Goal: Transaction & Acquisition: Obtain resource

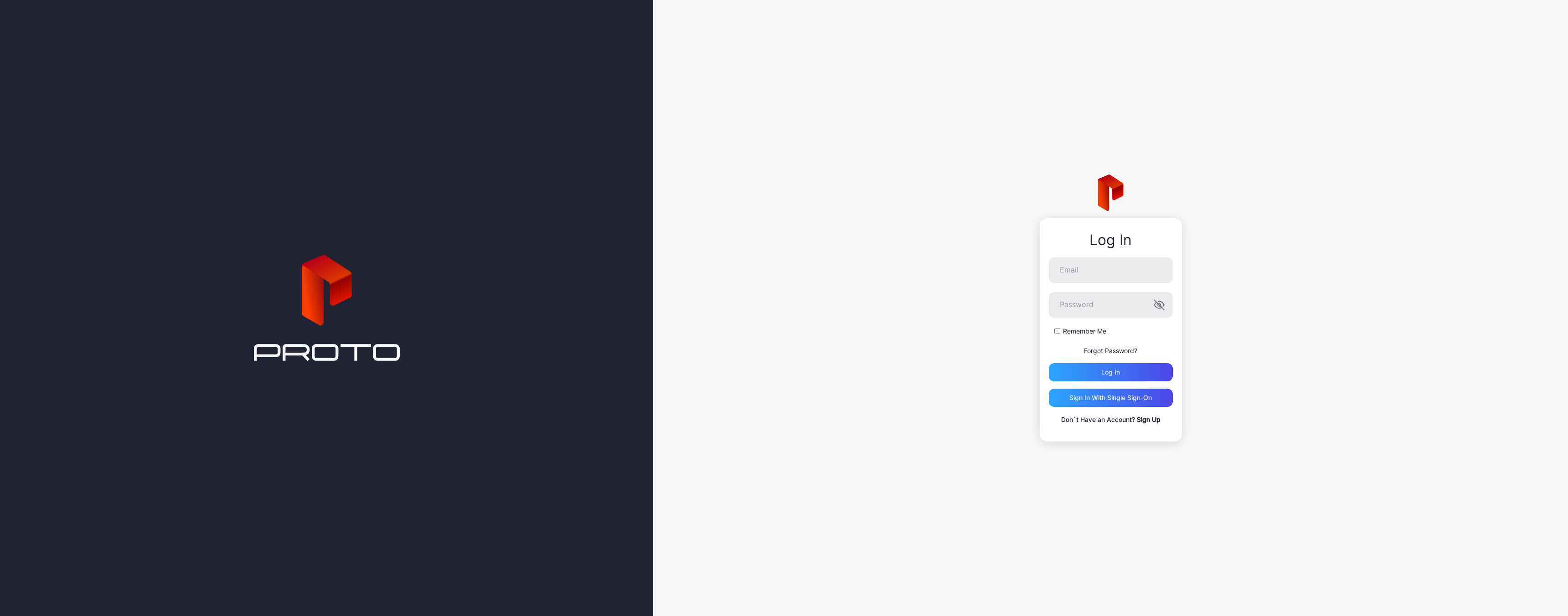
click at [901, 301] on div "Log In Email Password Remember Me Forgot Password? Log in Sign in With Single S…" at bounding box center [1110, 308] width 915 height 616
click at [1082, 394] on div "Sign in With Single Sign-On" at bounding box center [1111, 398] width 83 height 7
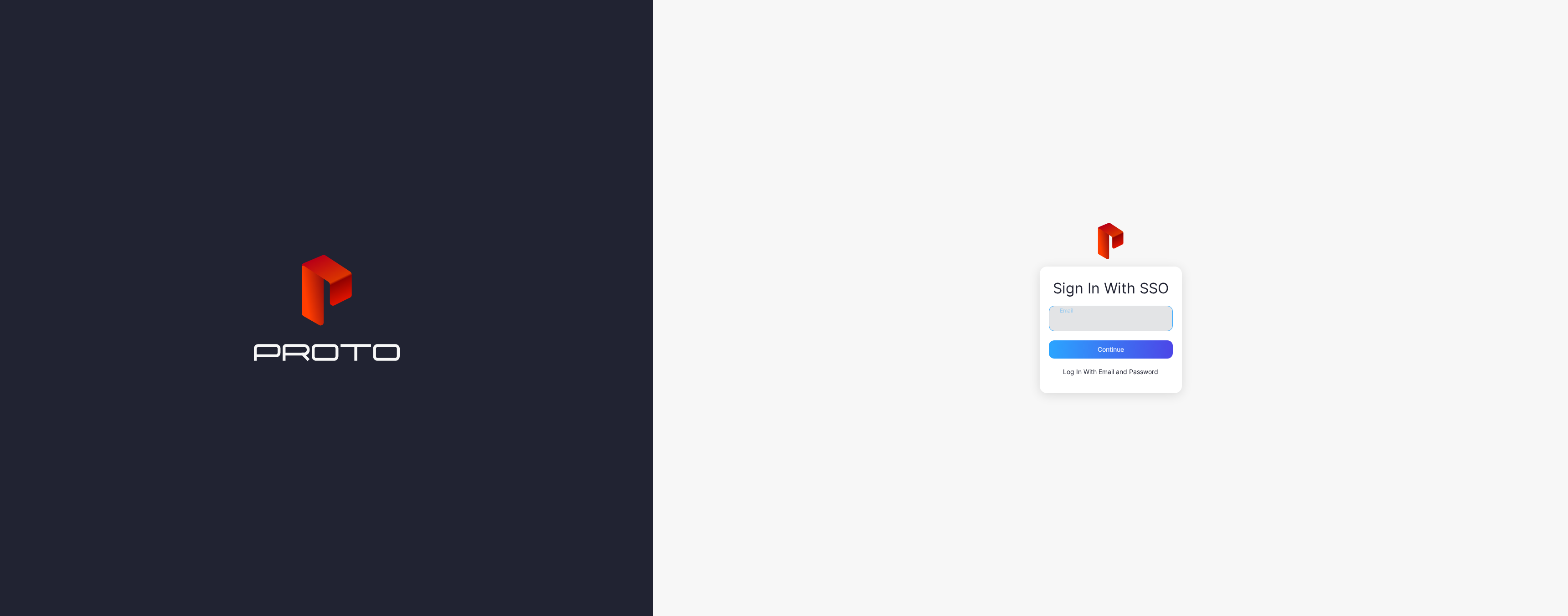
click at [1073, 321] on input "Email" at bounding box center [1111, 318] width 124 height 26
type input "**********"
click at [1049, 340] on button "Continue" at bounding box center [1111, 349] width 124 height 18
click at [1095, 315] on input "**********" at bounding box center [1111, 311] width 124 height 26
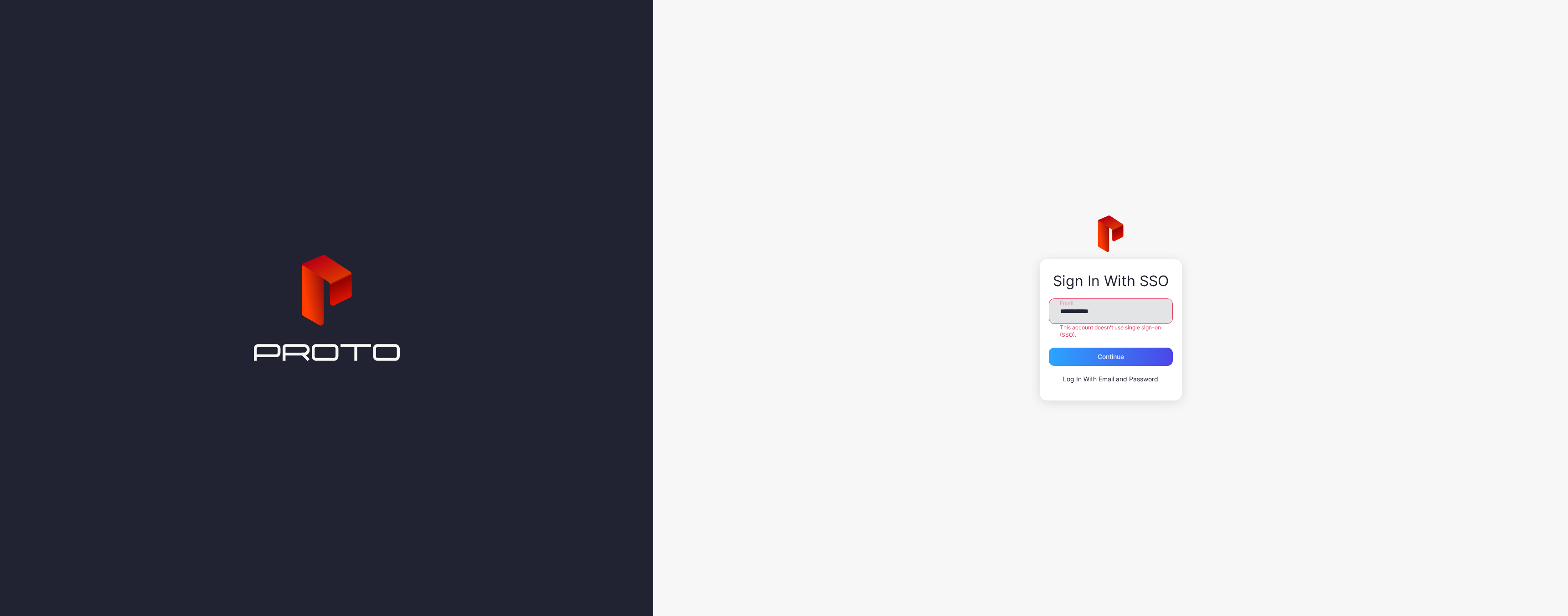
click at [1095, 315] on input "**********" at bounding box center [1111, 311] width 124 height 26
click at [950, 268] on div "Sign In With SSO Email This account doesn't use single sign-on (SSO). Continue …" at bounding box center [1110, 308] width 915 height 616
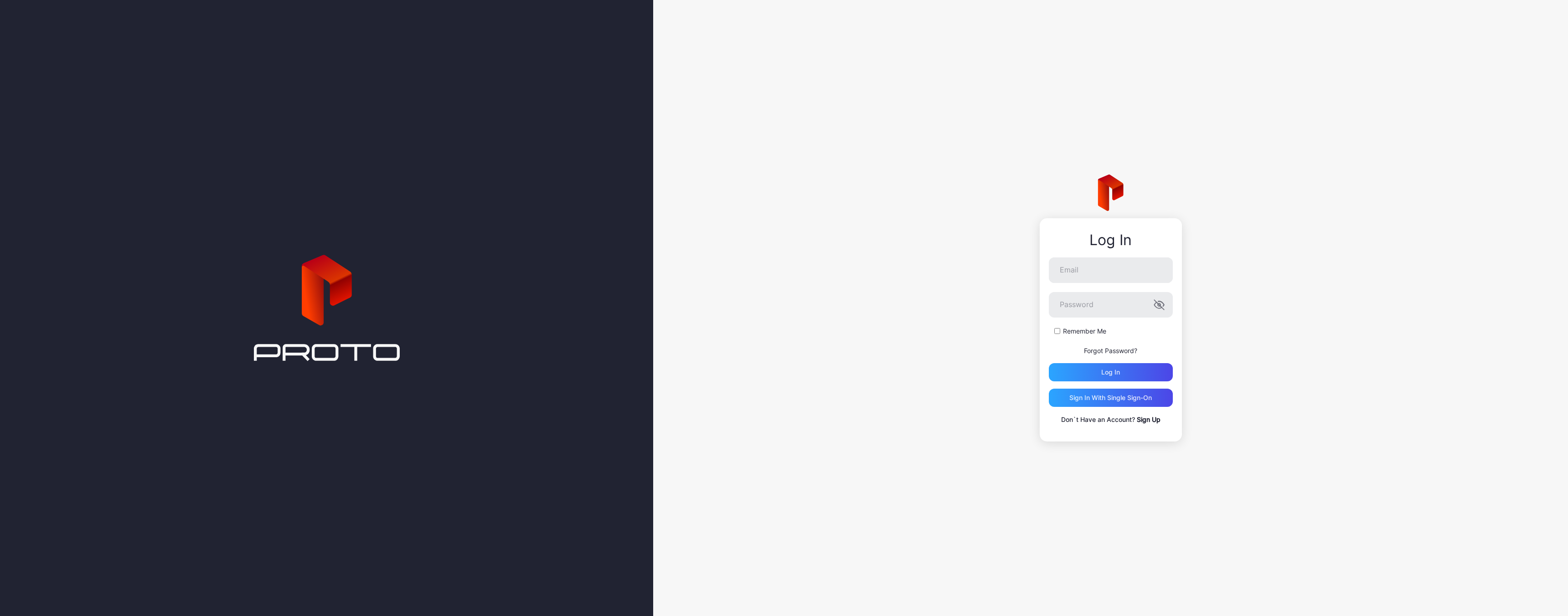
click at [843, 213] on div "Log In Email Password Remember Me Forgot Password? Log in Sign in With Single S…" at bounding box center [1110, 308] width 915 height 616
click at [1146, 424] on p "Don`t Have an Account? Sign Up" at bounding box center [1111, 420] width 124 height 11
click at [1119, 424] on p "Don`t Have an Account? Sign Up" at bounding box center [1111, 420] width 124 height 11
click at [1144, 421] on link "Sign Up" at bounding box center [1149, 419] width 24 height 8
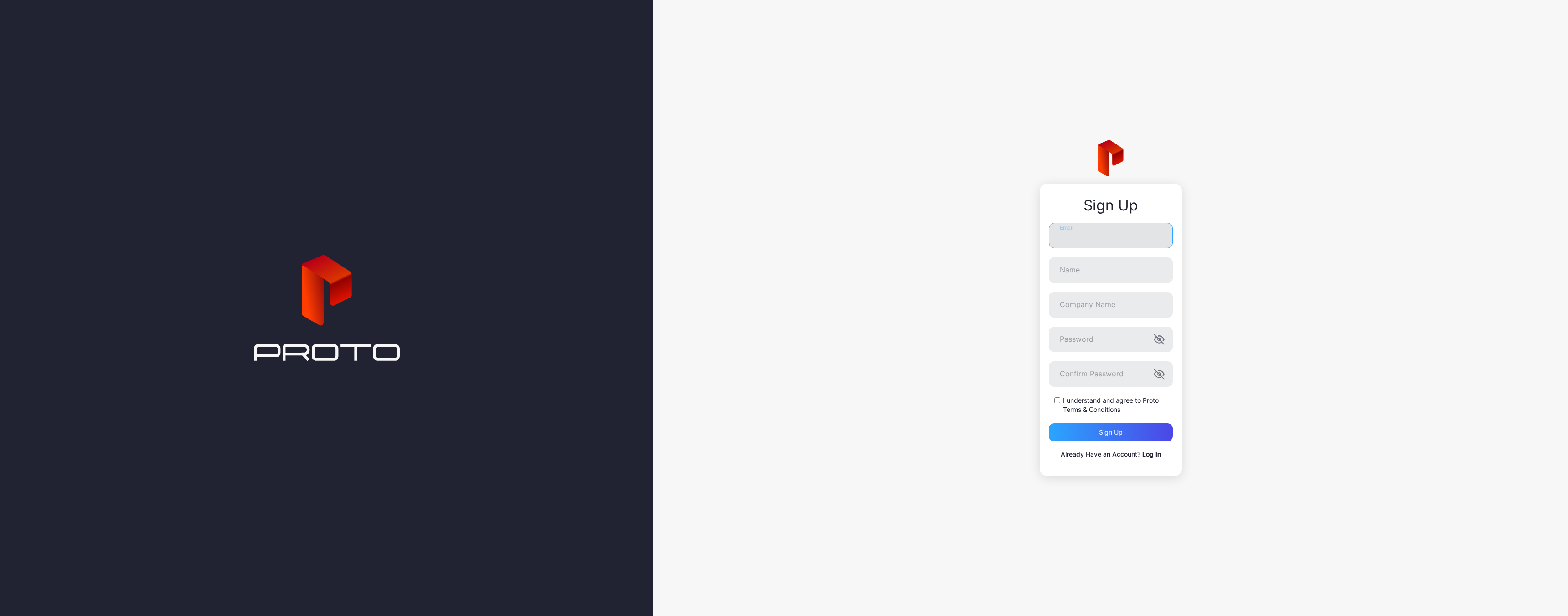
click at [1079, 244] on input "Email" at bounding box center [1111, 236] width 124 height 26
type input "**********"
type input "****"
type input "*"
click at [1158, 373] on icon "button" at bounding box center [1159, 374] width 10 height 10
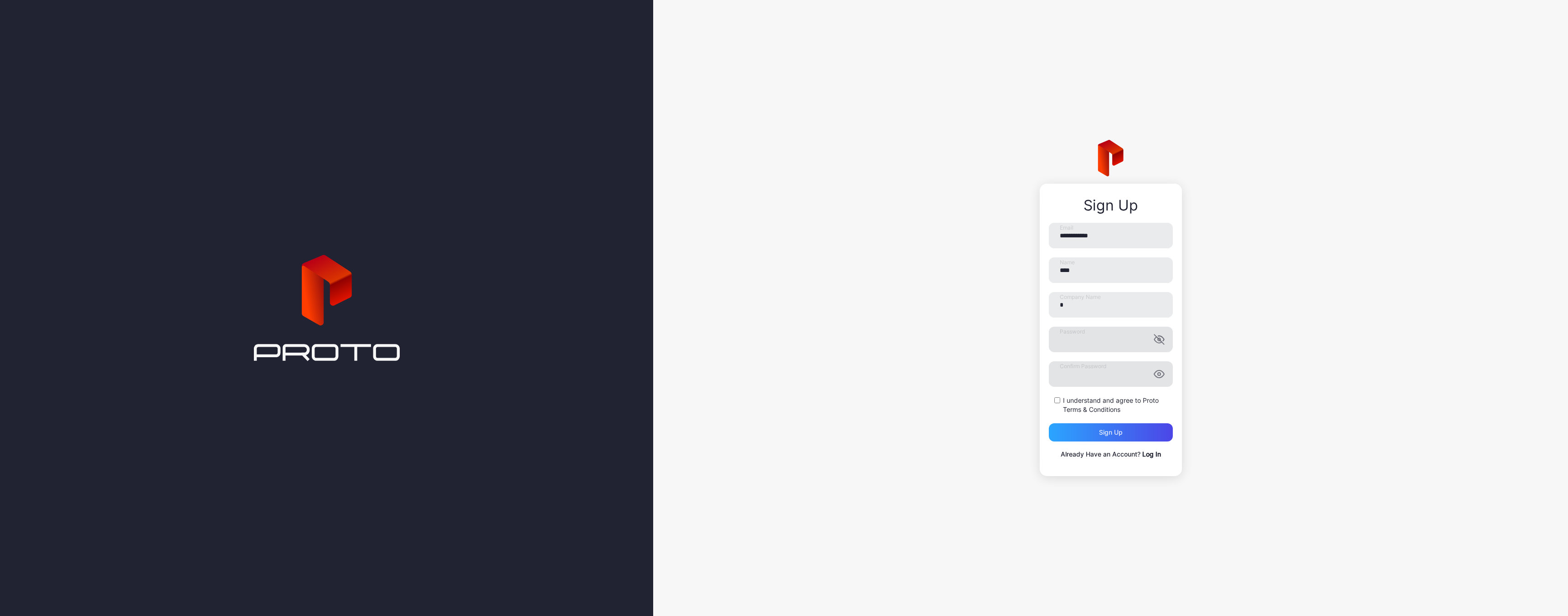
click at [1160, 343] on icon "button" at bounding box center [1158, 340] width 7 height 6
click at [1242, 345] on div "**********" at bounding box center [1110, 308] width 915 height 616
click at [1087, 432] on div "Sign up" at bounding box center [1111, 433] width 124 height 18
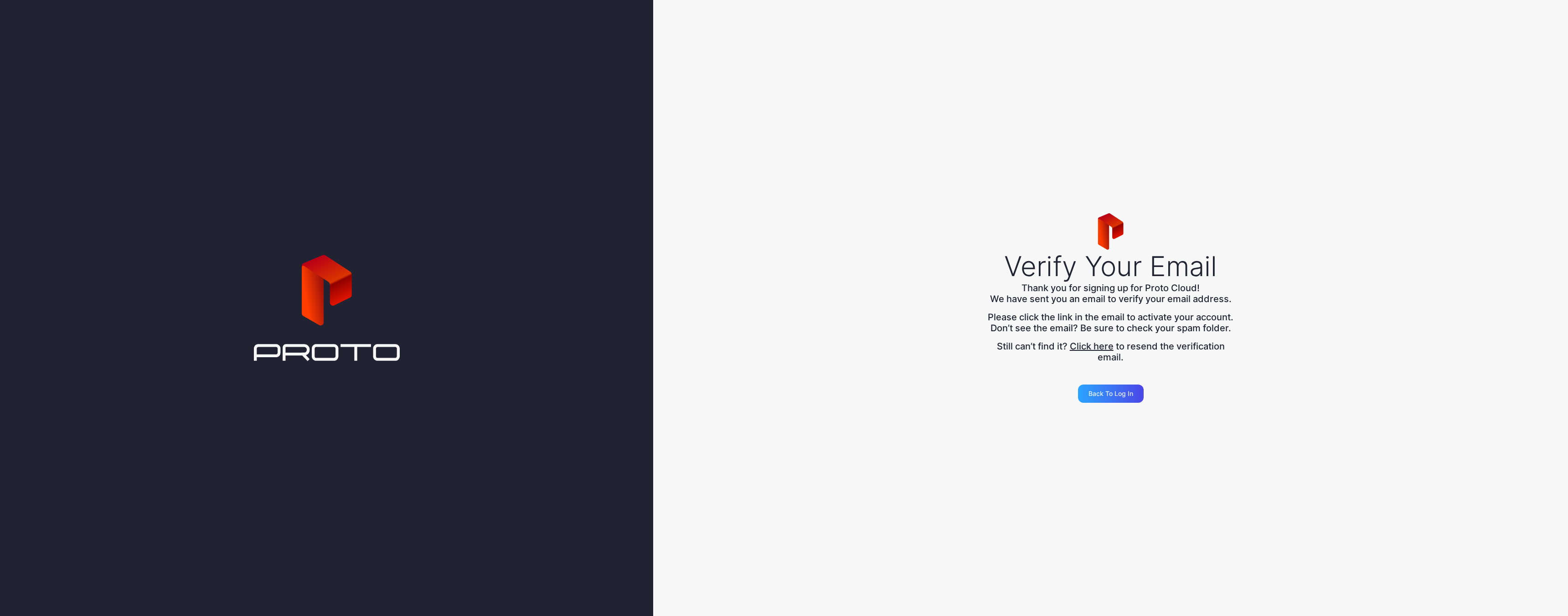
click at [912, 401] on div "Verify Your Email Thank you for signing up for Proto Cloud! We have sent you an…" at bounding box center [1110, 308] width 915 height 616
click at [932, 407] on div "Verify Your Email Thank you for signing up for Proto Cloud! We have sent you an…" at bounding box center [1110, 308] width 915 height 616
click at [888, 373] on div "Verify Your Email Thank you for signing up for Proto Cloud! We have sent you an…" at bounding box center [1110, 308] width 915 height 616
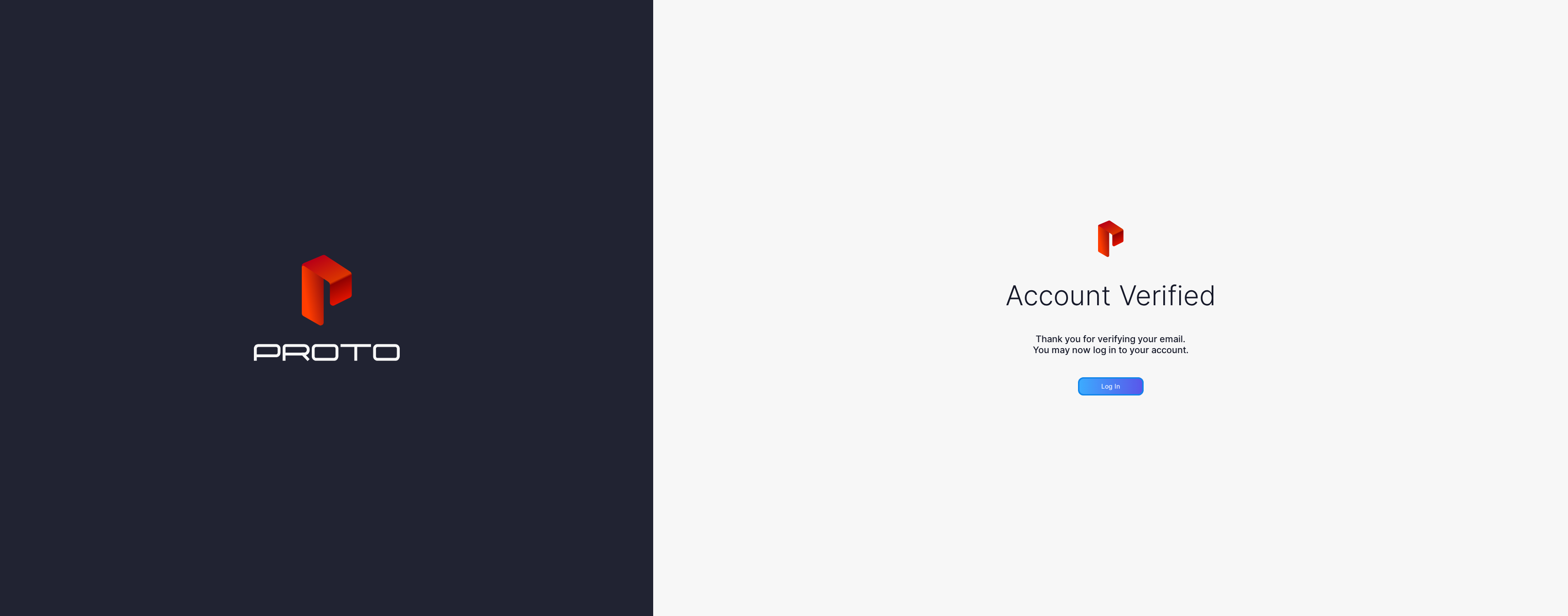
click at [1115, 385] on div "Log in" at bounding box center [1110, 387] width 19 height 7
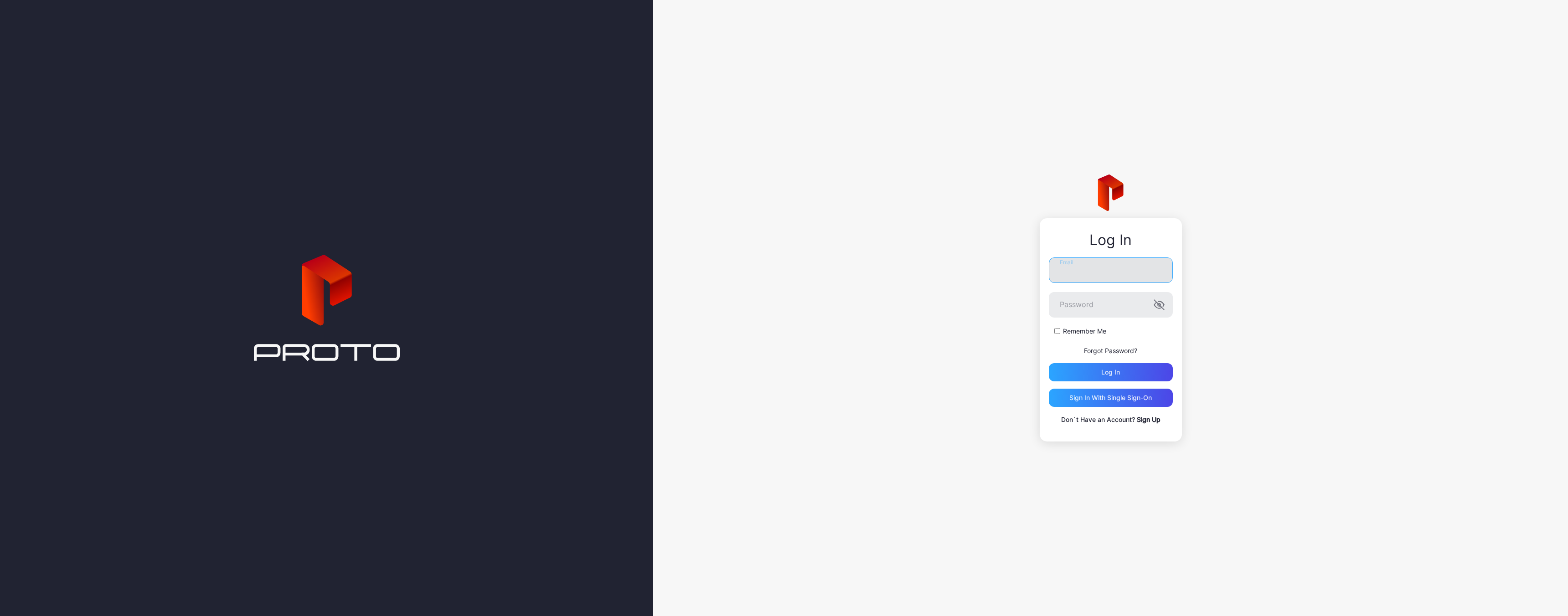
click at [1087, 276] on input "Email" at bounding box center [1111, 270] width 124 height 26
type input "**********"
click at [1049, 363] on button "Log in" at bounding box center [1111, 373] width 124 height 18
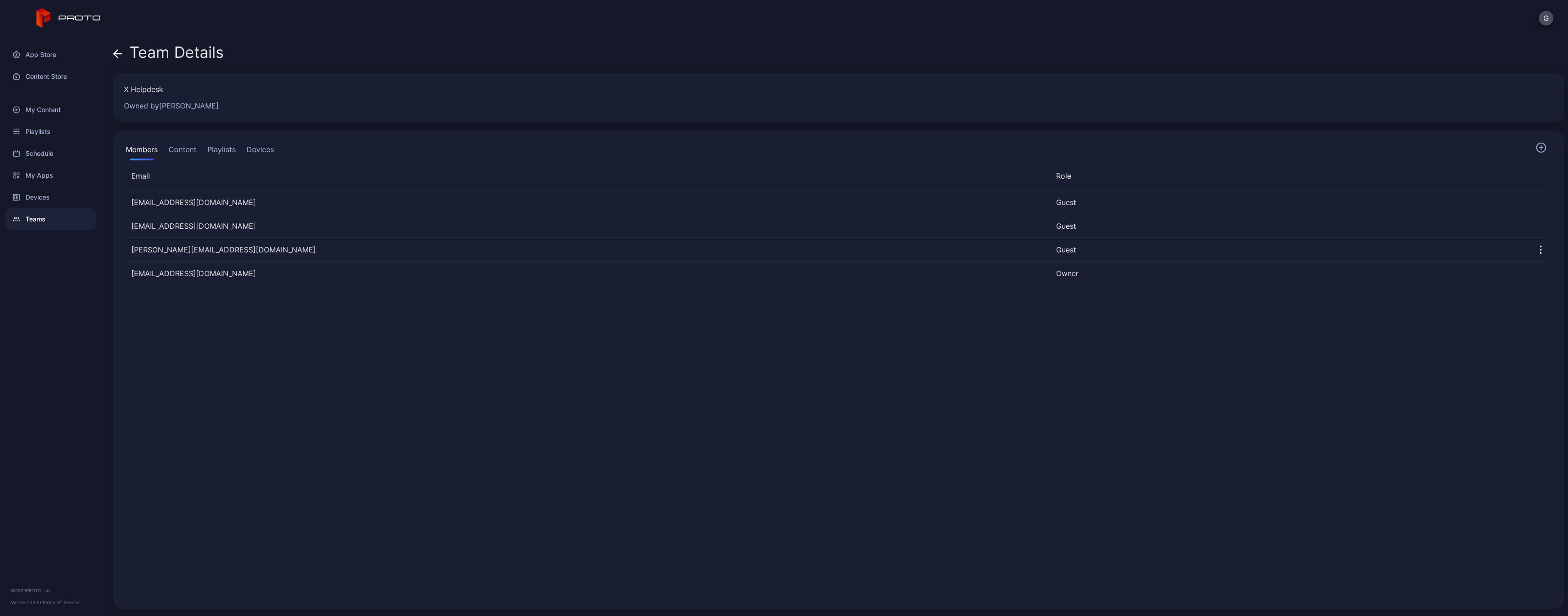
click at [444, 27] on div "G" at bounding box center [784, 18] width 1568 height 37
click at [201, 313] on div "[EMAIL_ADDRESS][DOMAIN_NAME] Guest [EMAIL_ADDRESS][DOMAIN_NAME] Guest [PERSON_N…" at bounding box center [835, 394] width 1437 height 422
click at [191, 154] on button "Content" at bounding box center [183, 152] width 32 height 18
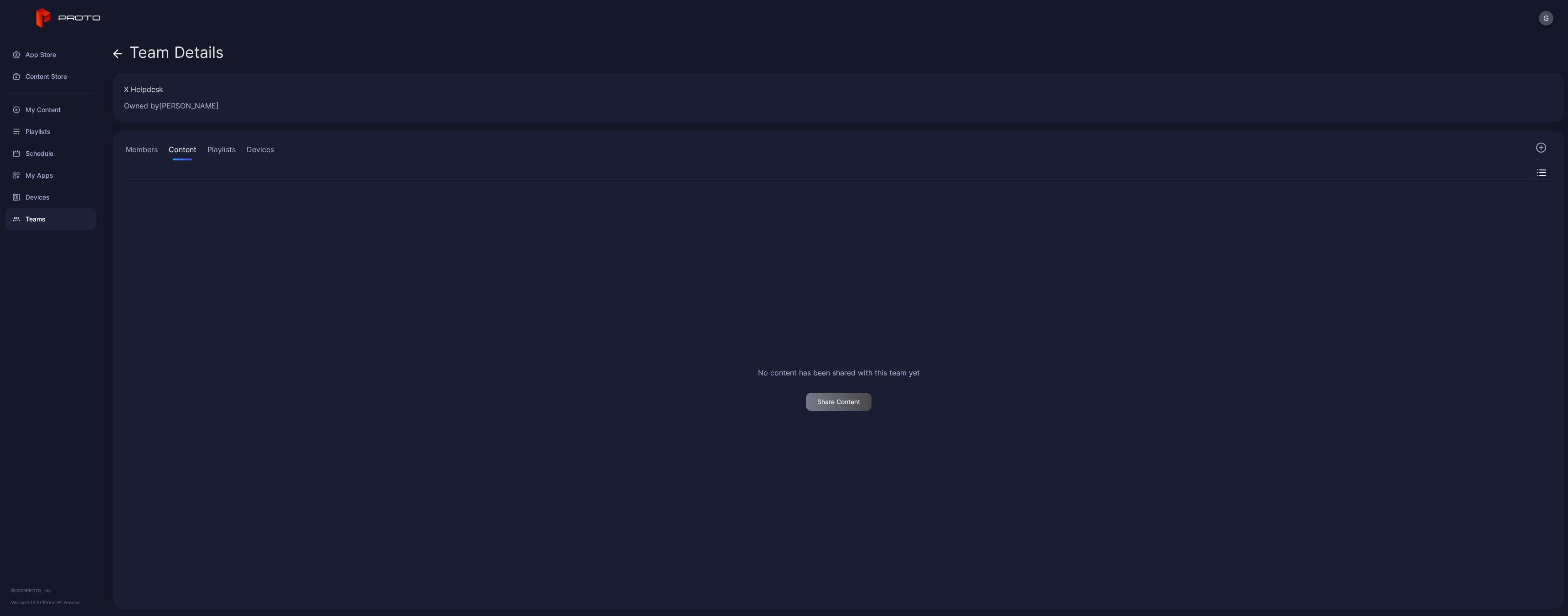
click at [220, 153] on button "Playlists" at bounding box center [222, 152] width 32 height 18
click at [254, 152] on button "Devices" at bounding box center [260, 152] width 31 height 18
click at [293, 323] on div "Grok Proto SID: BTTN22900PAM Offline [DATE] 1:01 PM [PERSON_NAME]" at bounding box center [836, 397] width 1438 height 429
click at [295, 327] on div "Grok Proto SID: BTTN22900PAM Offline [DATE] 1:01 PM [PERSON_NAME]" at bounding box center [836, 397] width 1438 height 429
click at [57, 51] on div "App Store" at bounding box center [51, 55] width 91 height 22
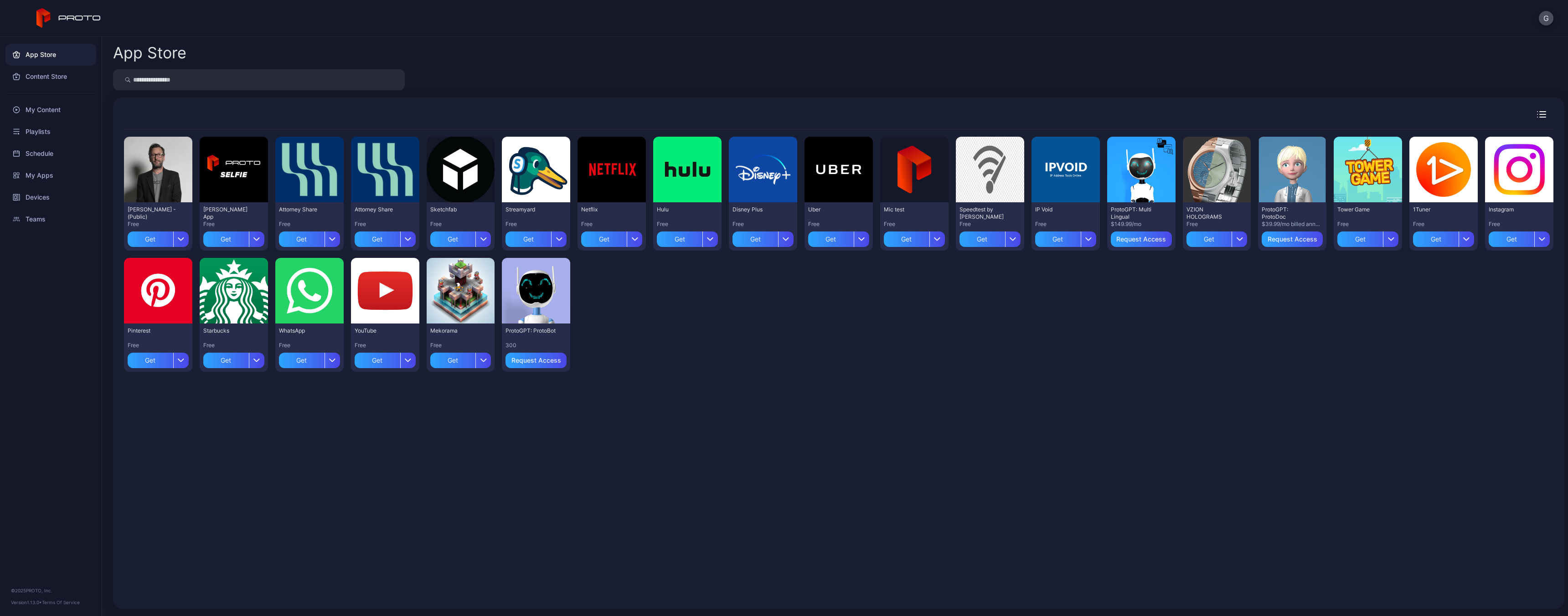
click at [290, 31] on div "G" at bounding box center [784, 18] width 1568 height 37
click at [626, 422] on div "Preview [PERSON_NAME] N Persona - (Public) Free Get Preview [PERSON_NAME] App F…" at bounding box center [839, 364] width 1429 height 469
click at [633, 427] on div "Preview [PERSON_NAME] N Persona - (Public) Free Get Preview [PERSON_NAME] App F…" at bounding box center [839, 364] width 1429 height 469
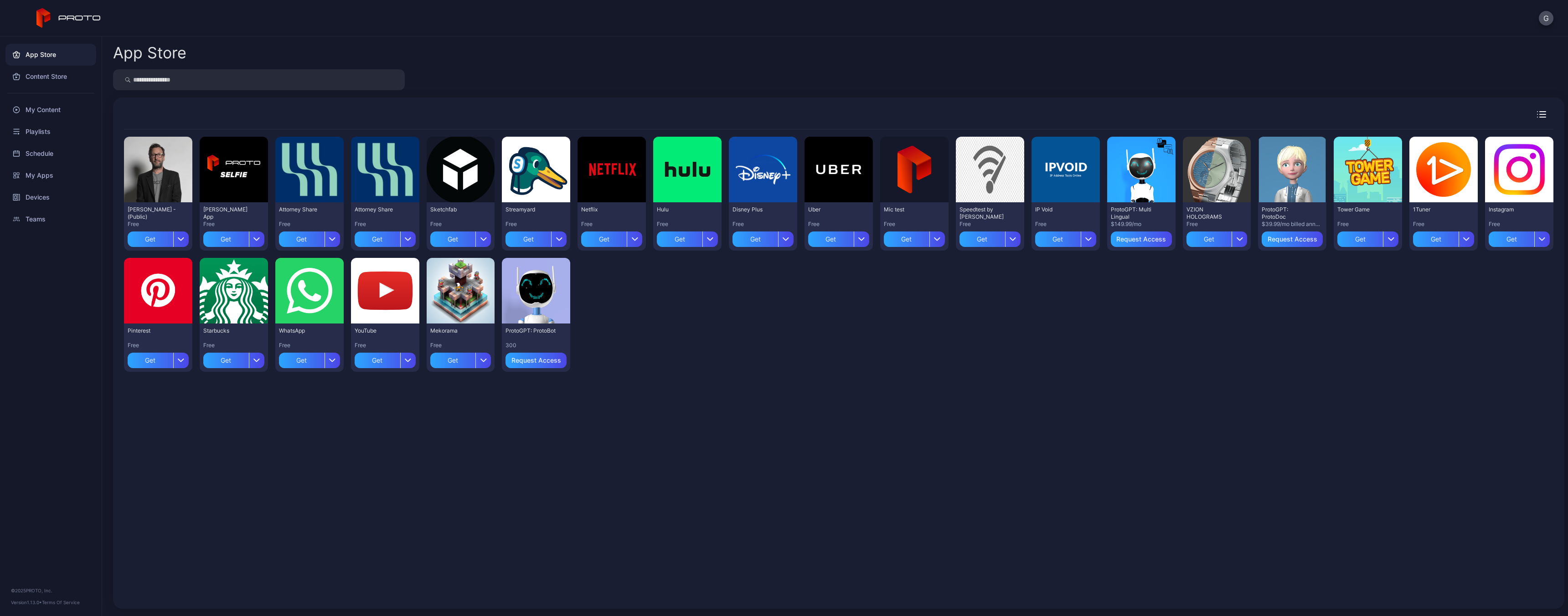
click at [634, 425] on div "Preview [PERSON_NAME] N Persona - (Public) Free Get Preview [PERSON_NAME] App F…" at bounding box center [839, 364] width 1429 height 469
click at [656, 416] on div "Preview [PERSON_NAME] N Persona - (Public) Free Get Preview [PERSON_NAME] App F…" at bounding box center [839, 364] width 1429 height 469
click at [767, 385] on div "Preview [PERSON_NAME] N Persona - (Public) Free Get Preview [PERSON_NAME] App F…" at bounding box center [839, 364] width 1429 height 469
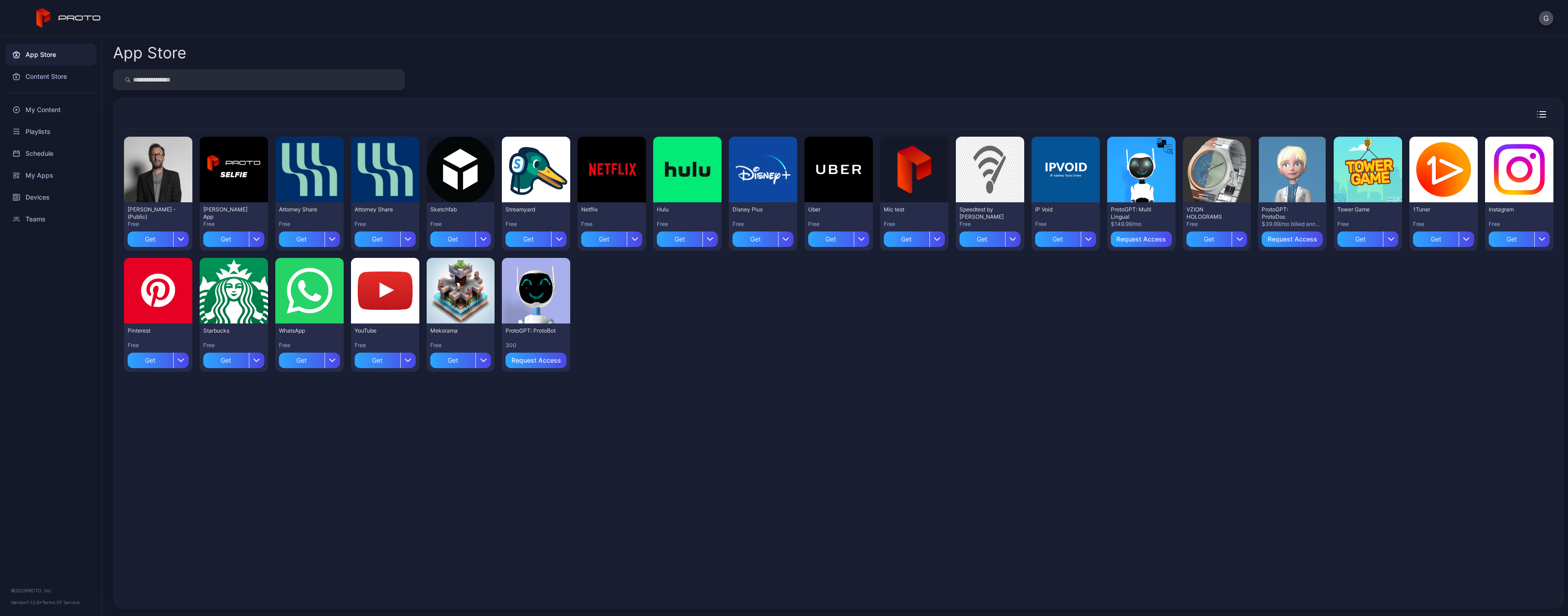
click at [775, 384] on div "Preview [PERSON_NAME] N Persona - (Public) Free Get Preview [PERSON_NAME] App F…" at bounding box center [839, 364] width 1429 height 469
click at [493, 39] on div "App Store Preview [PERSON_NAME] N Persona - (Public) Free Get Preview [PERSON_N…" at bounding box center [835, 326] width 1466 height 580
